Goal: Information Seeking & Learning: Understand process/instructions

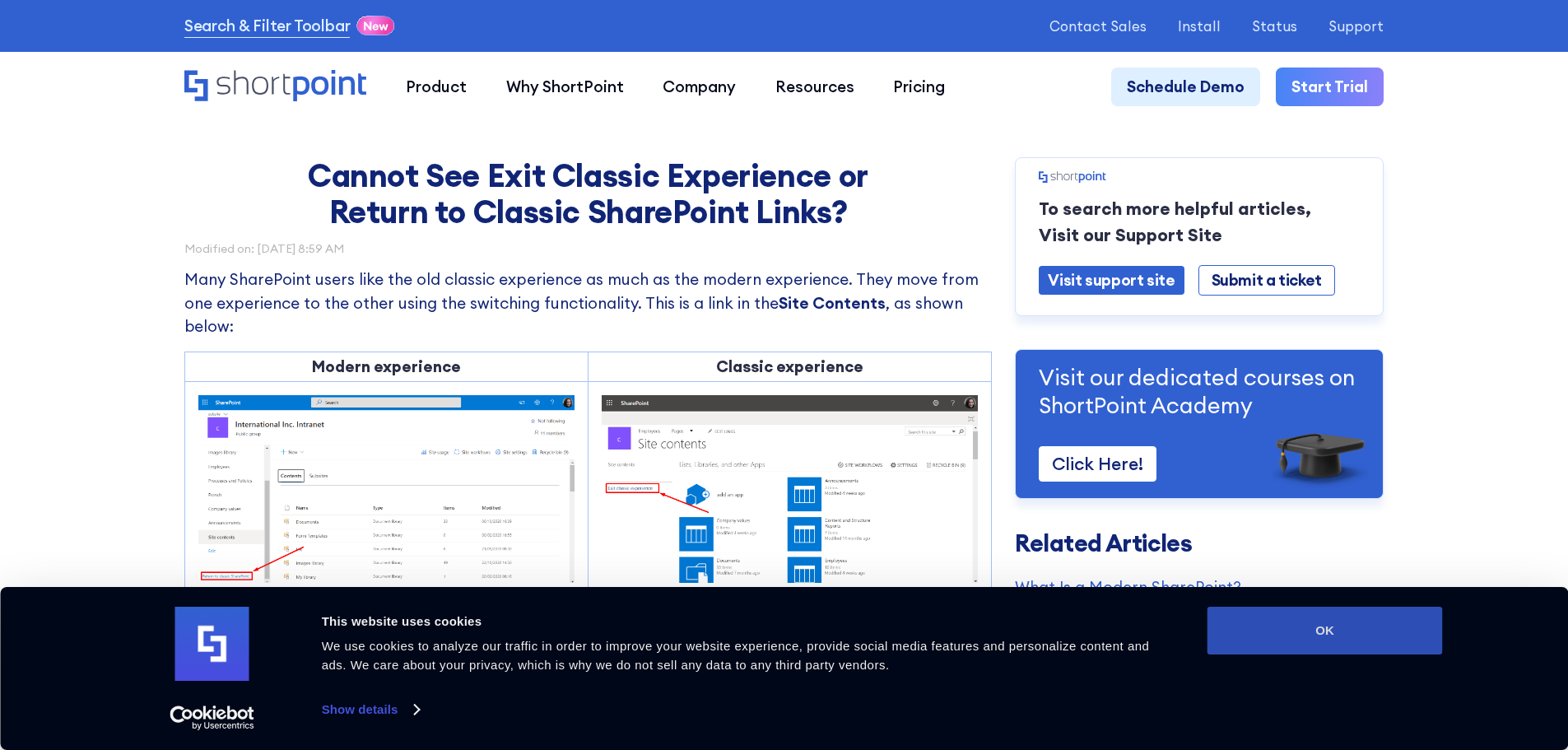
click at [1332, 627] on button "OK" at bounding box center [1326, 631] width 236 height 48
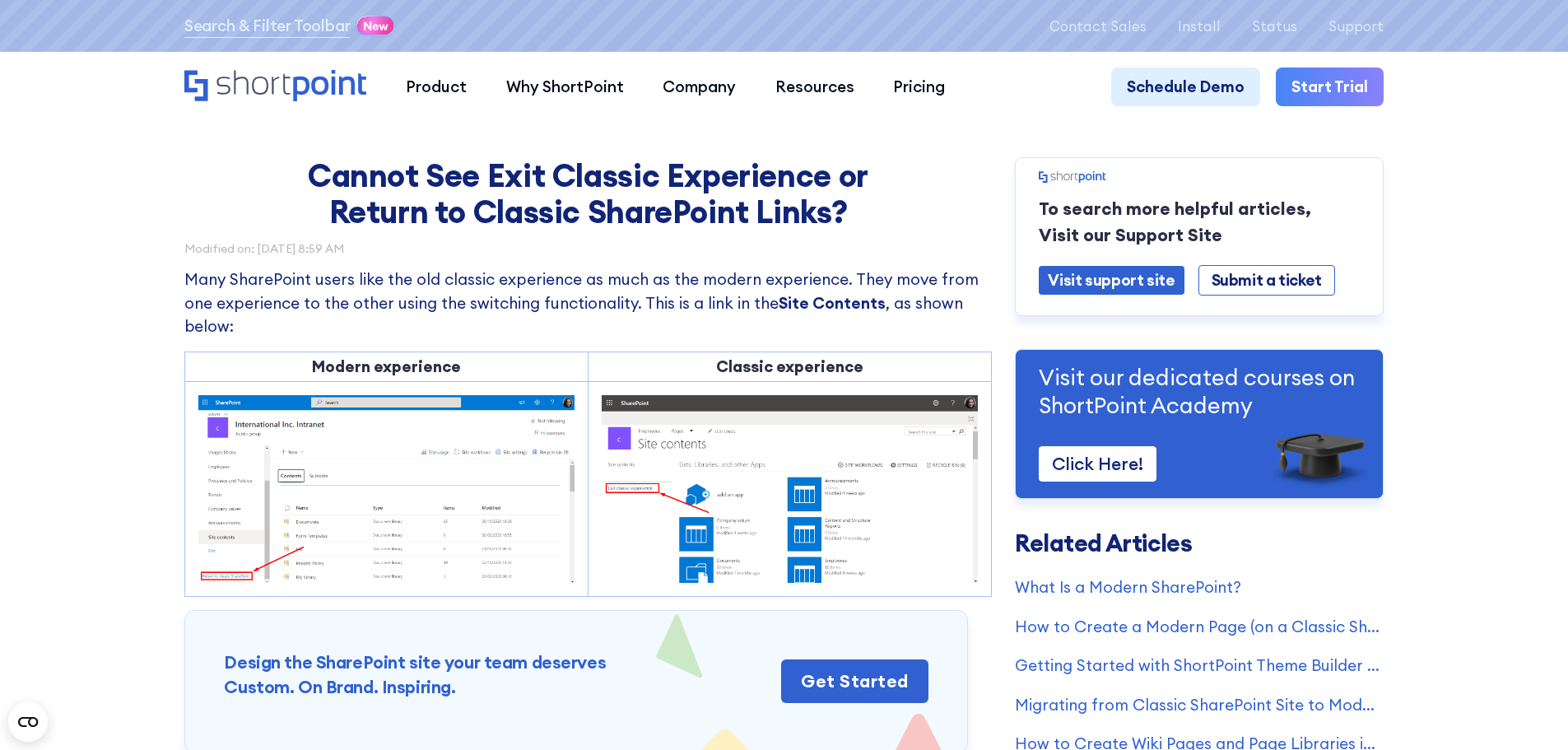
click at [711, 451] on img at bounding box center [789, 489] width 376 height 188
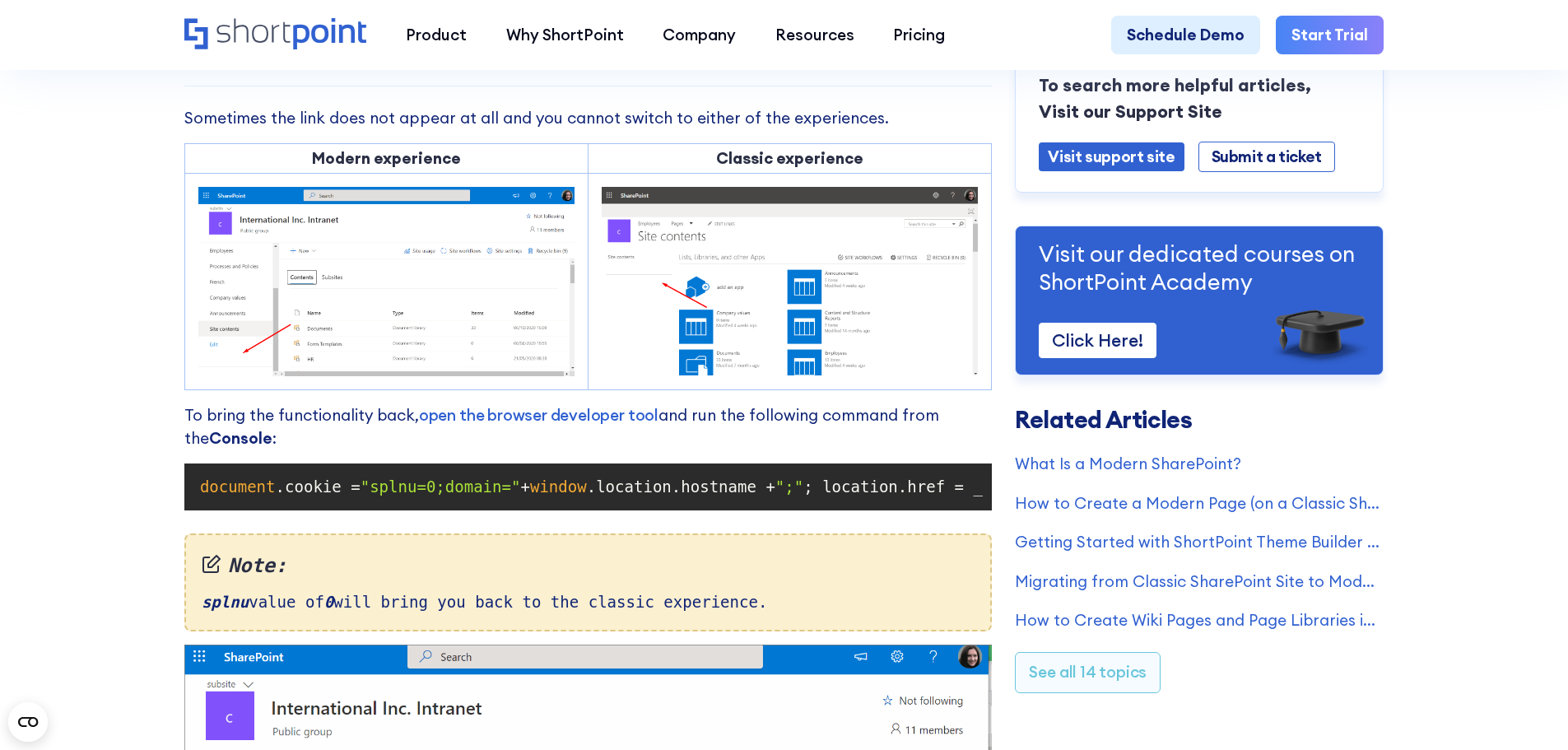
scroll to position [1153, 0]
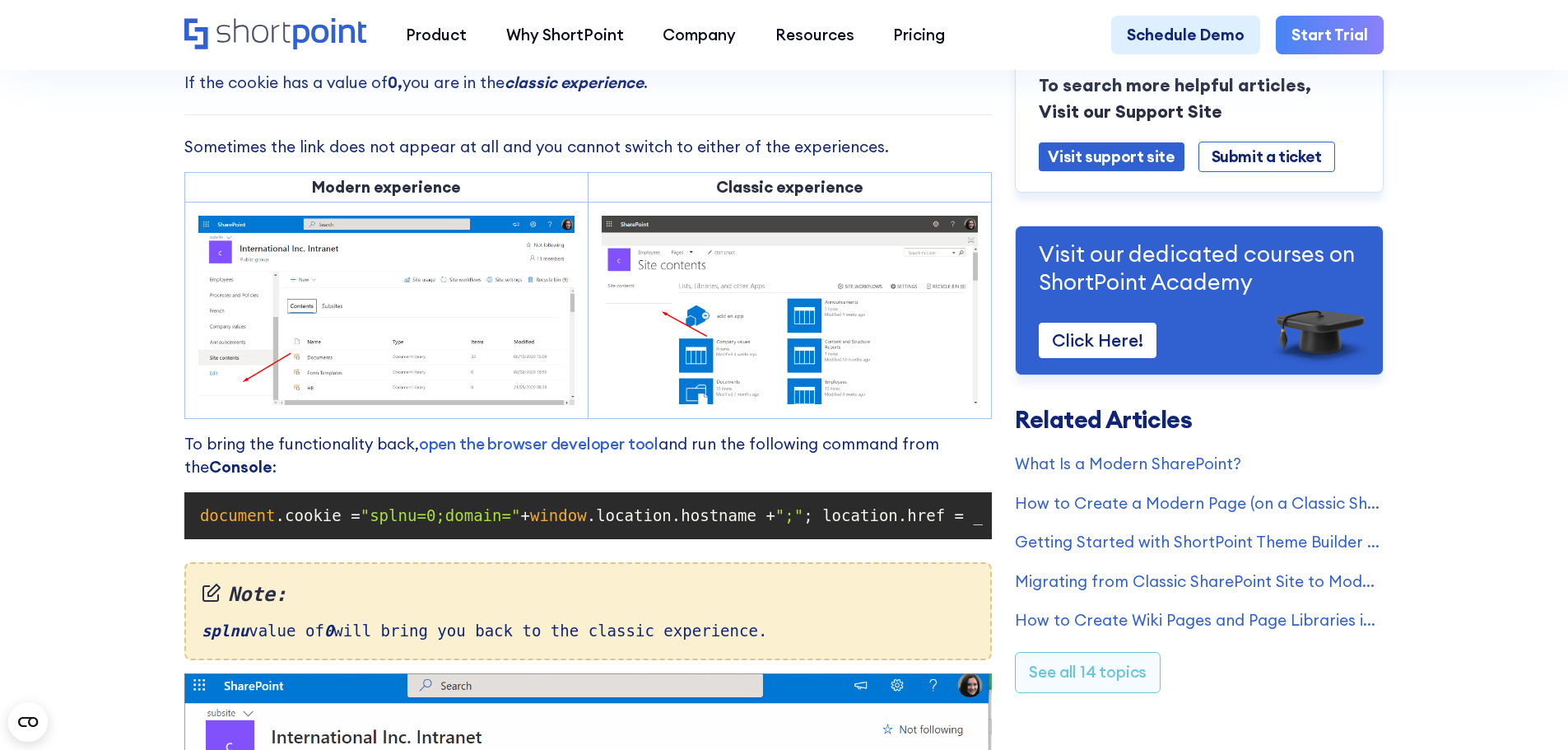
click at [686, 295] on img at bounding box center [789, 310] width 376 height 189
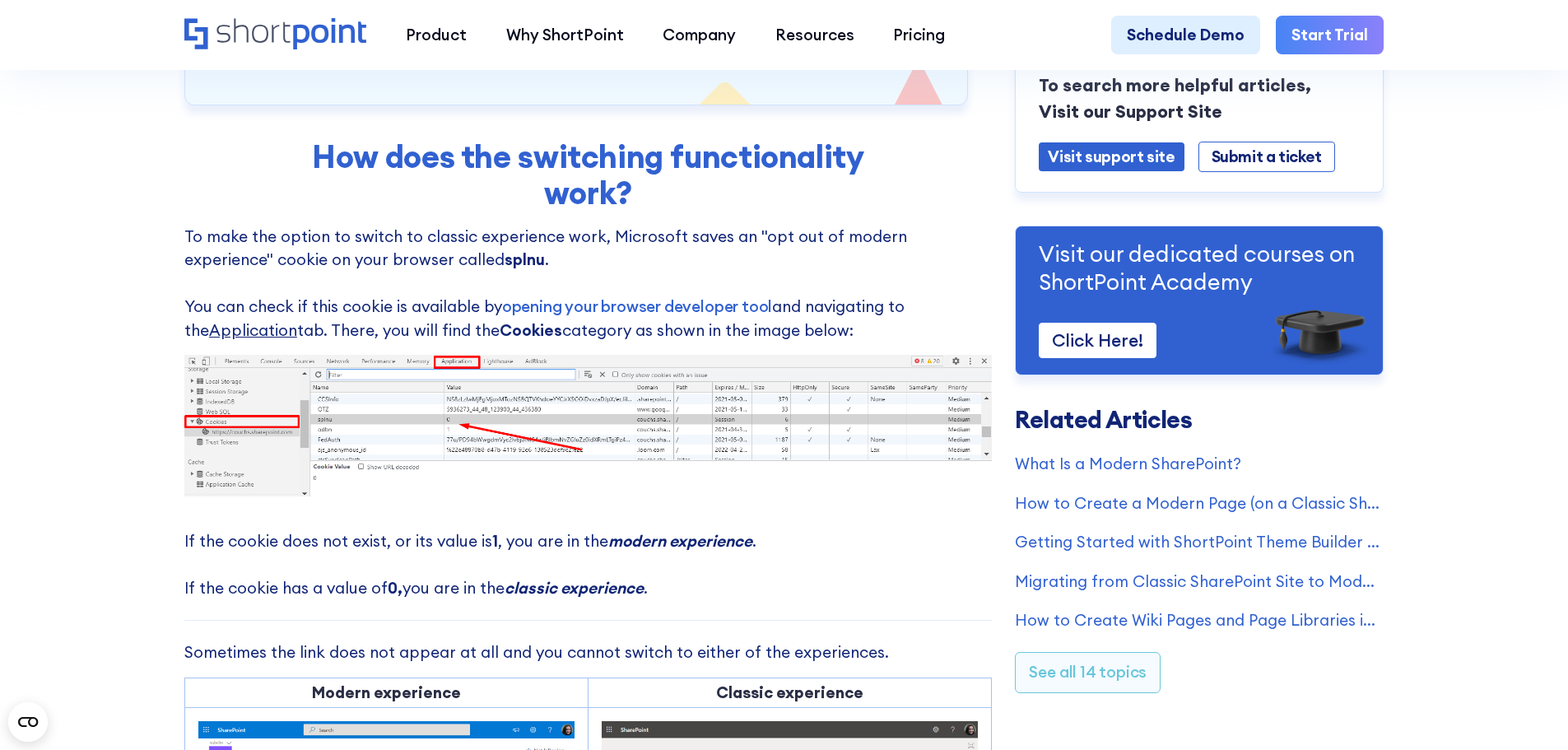
scroll to position [659, 0]
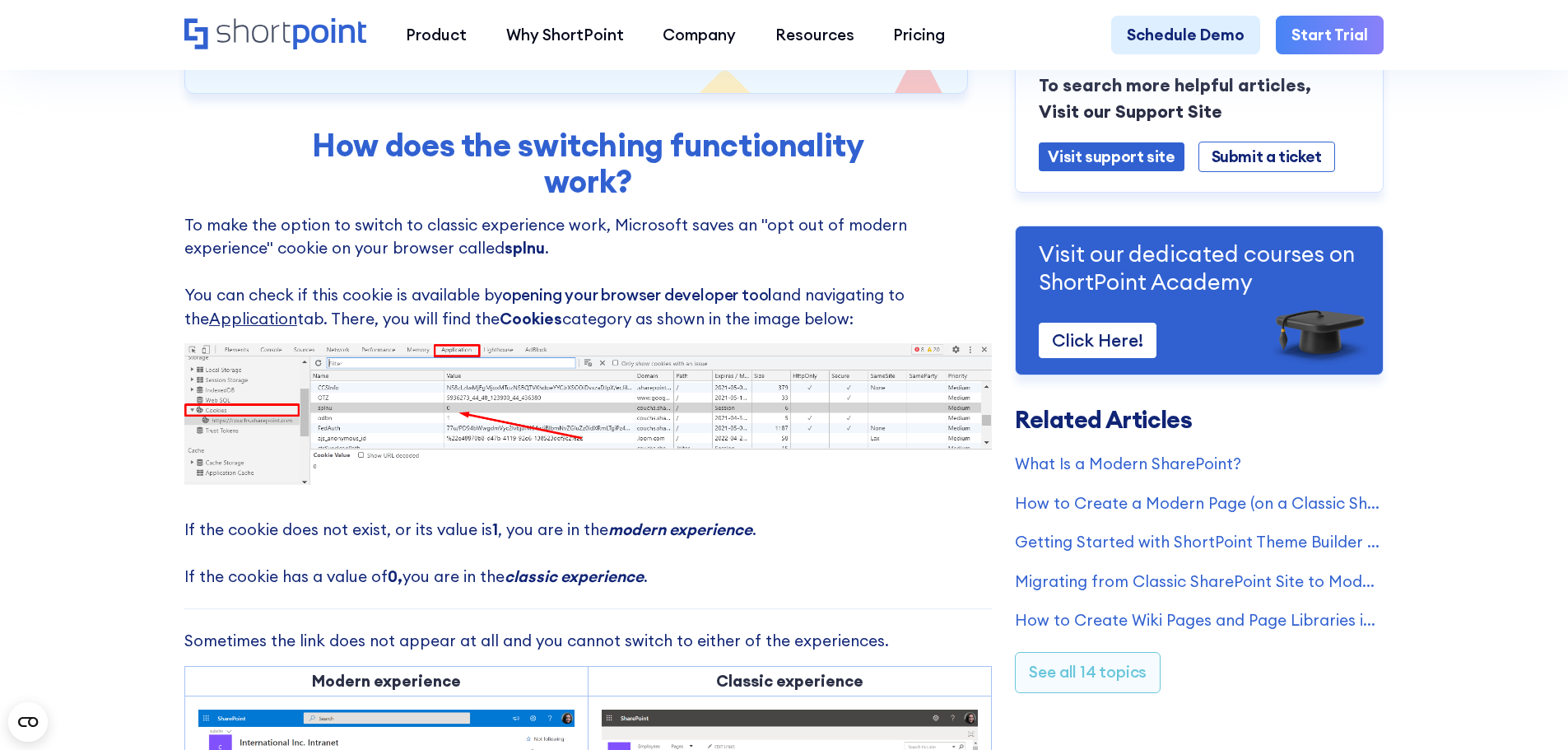
click at [667, 302] on link "opening your browser developer tool" at bounding box center [637, 294] width 270 height 20
